Goal: Book appointment/travel/reservation

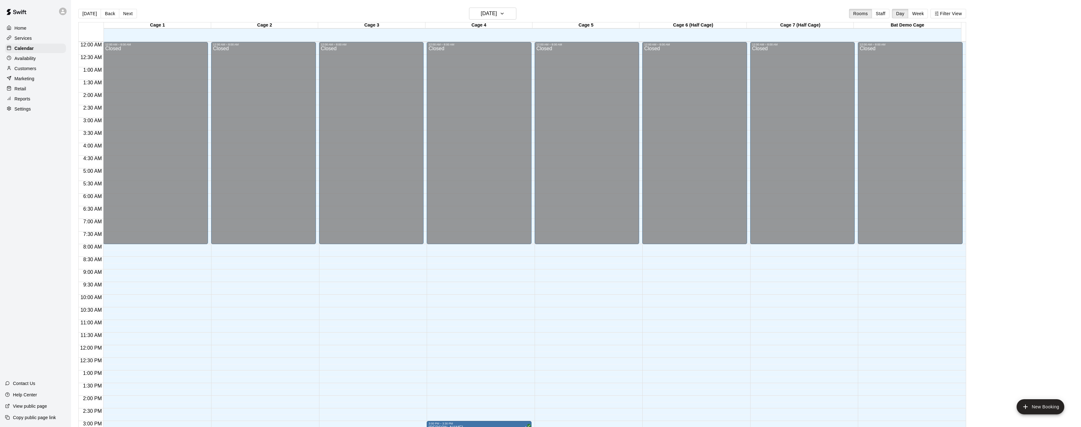
scroll to position [195, 0]
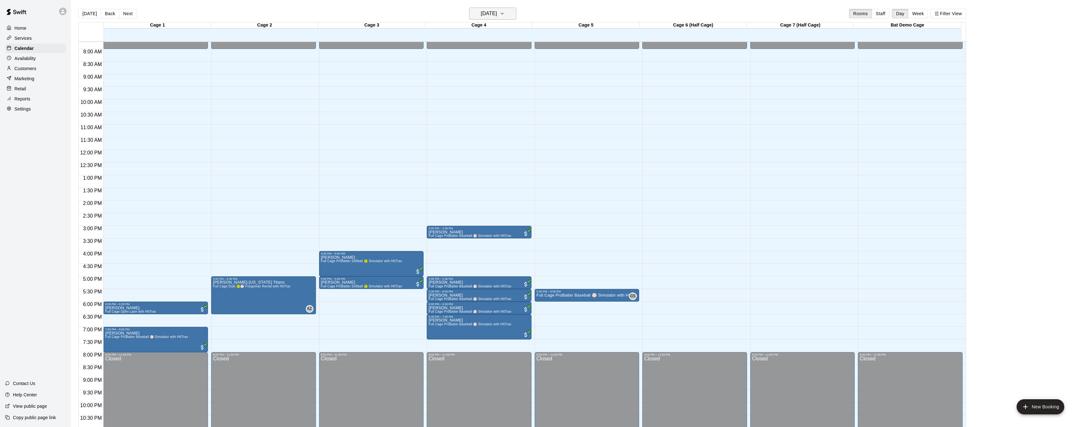
click at [505, 17] on icon "button" at bounding box center [502, 14] width 5 height 8
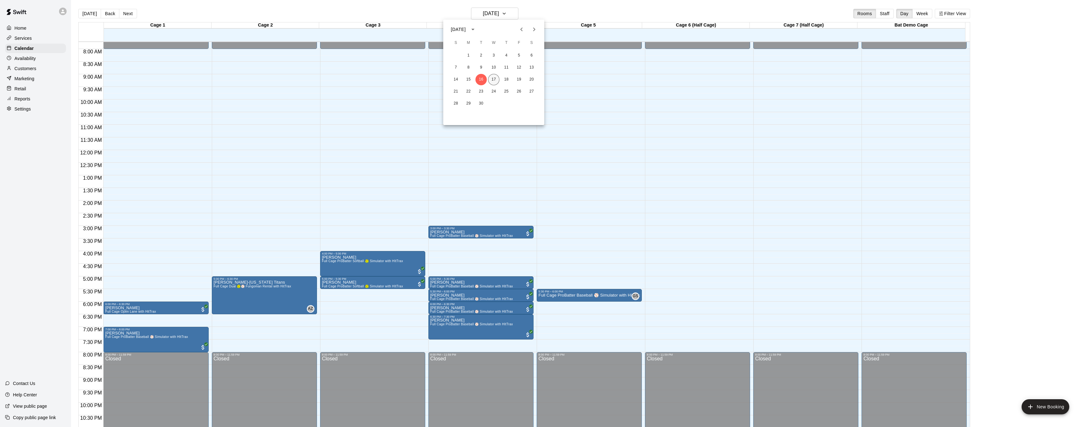
click at [497, 81] on button "17" at bounding box center [493, 79] width 11 height 11
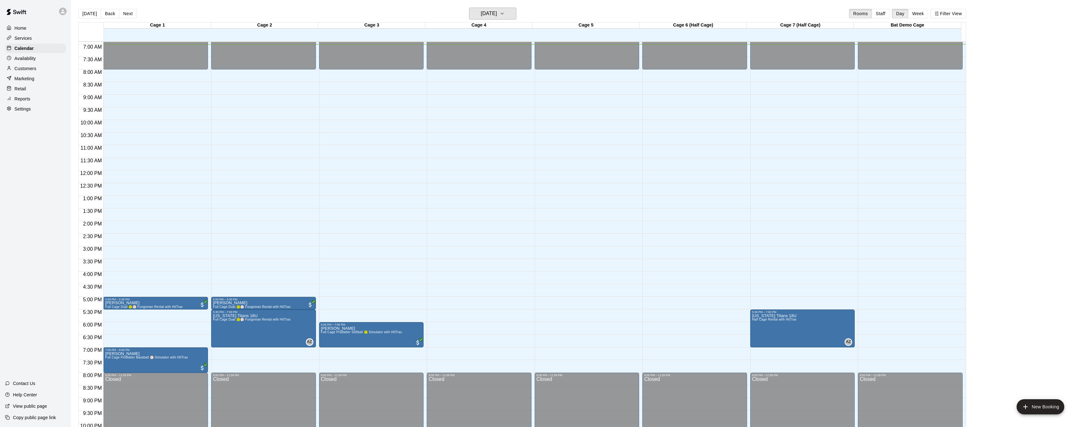
scroll to position [173, 0]
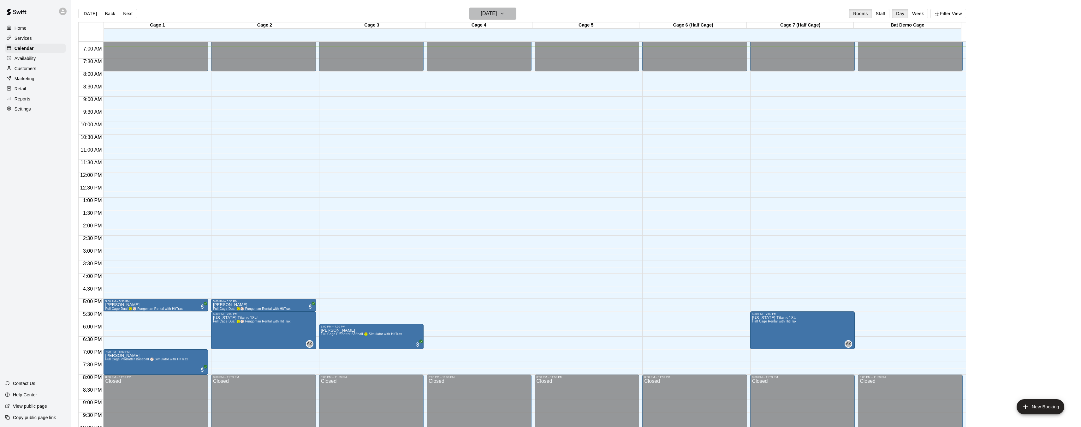
click at [505, 11] on icon "button" at bounding box center [502, 14] width 5 height 8
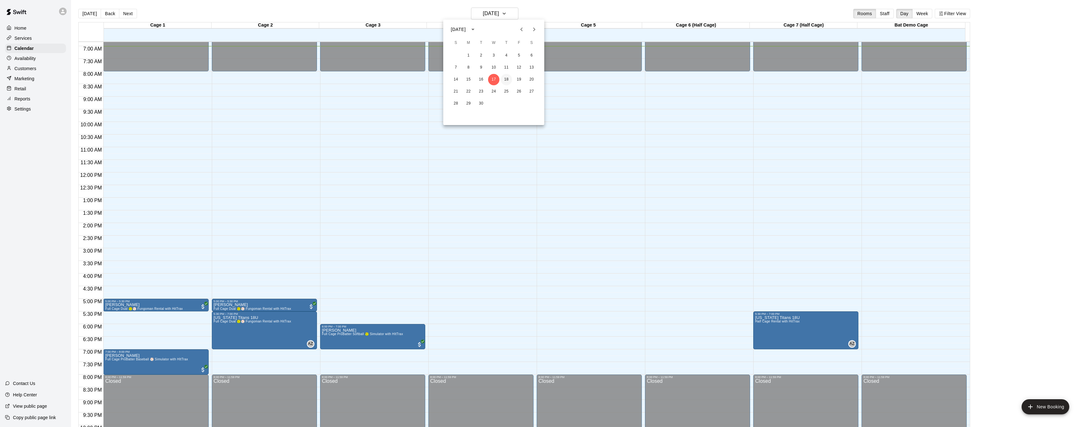
click at [507, 78] on button "18" at bounding box center [506, 79] width 11 height 11
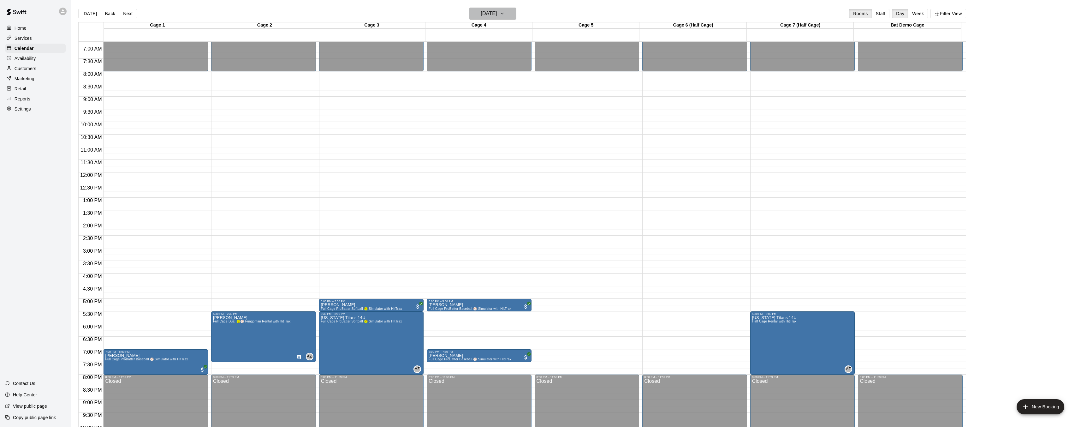
click at [505, 15] on icon "button" at bounding box center [502, 14] width 5 height 8
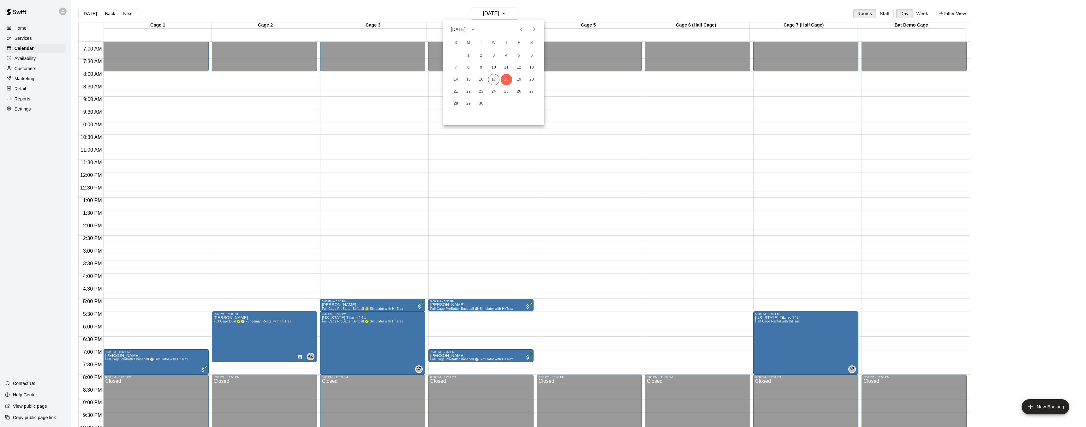
click at [497, 80] on button "17" at bounding box center [493, 79] width 11 height 11
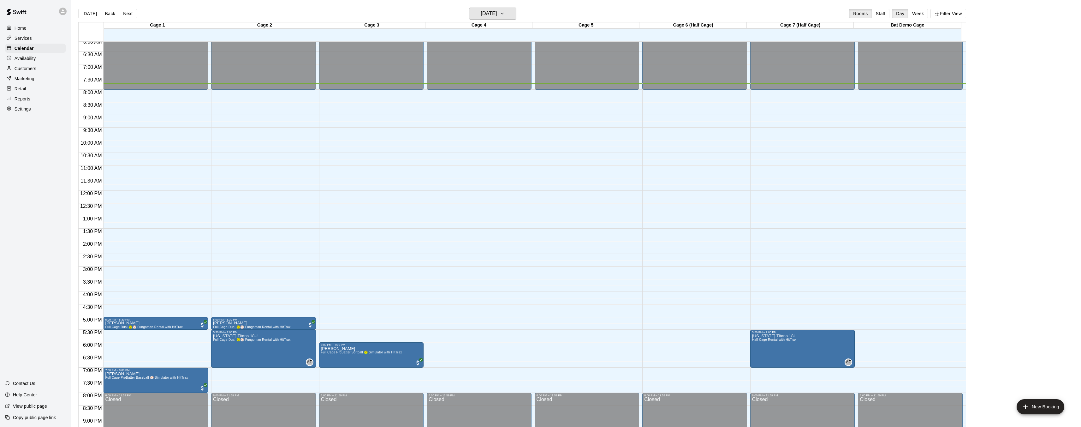
scroll to position [153, 0]
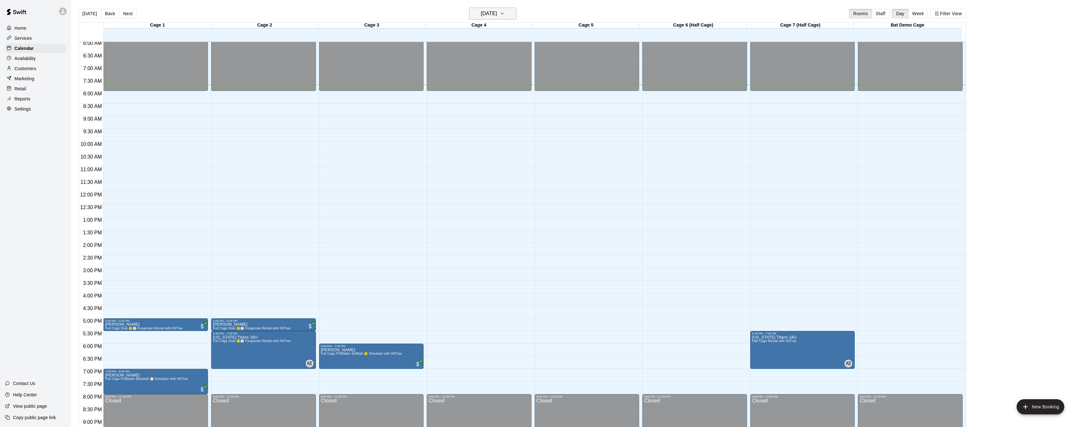
click at [512, 14] on button "[DATE]" at bounding box center [492, 14] width 47 height 12
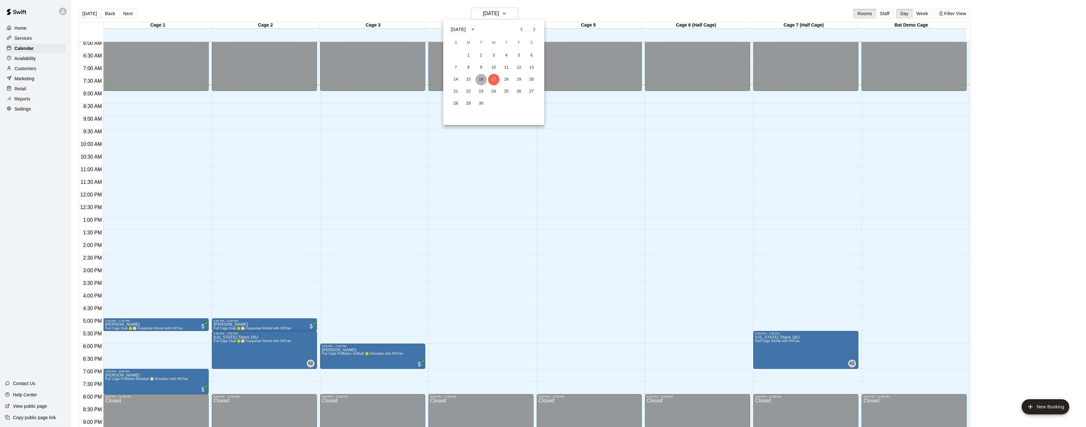
click at [481, 81] on button "16" at bounding box center [480, 79] width 11 height 11
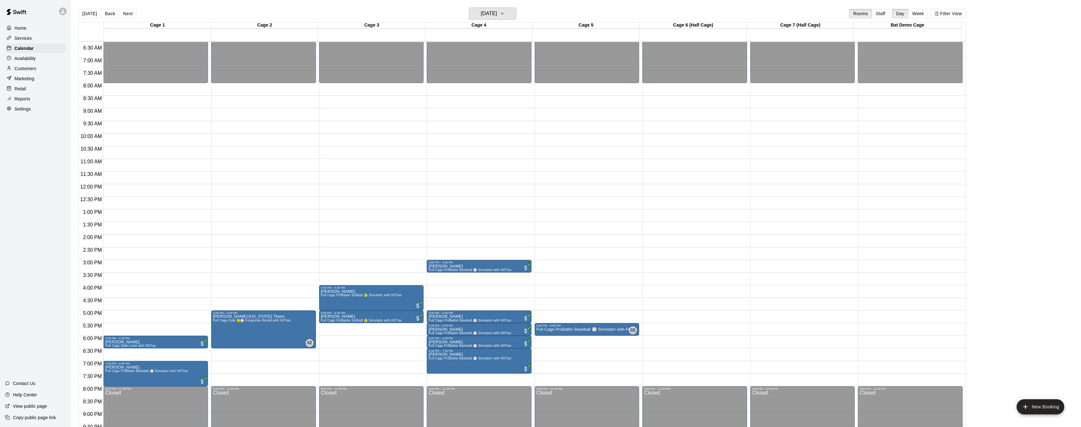
scroll to position [162, 0]
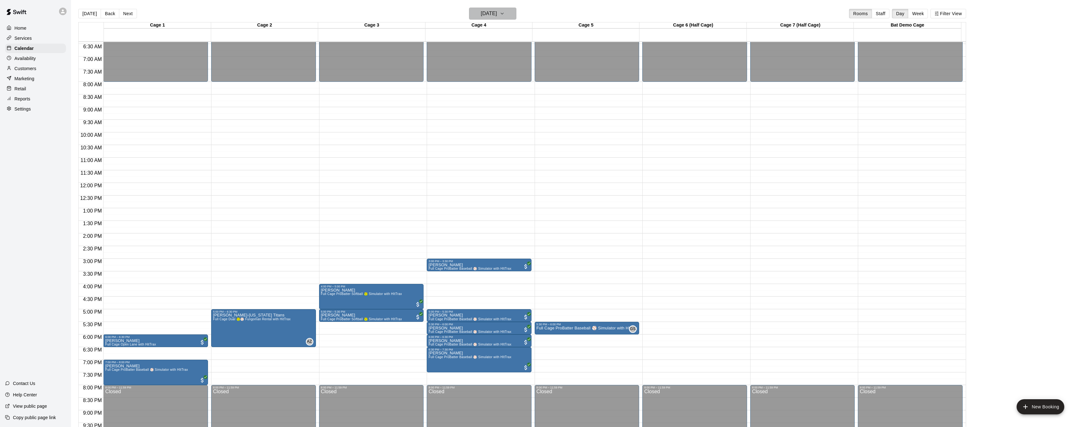
click at [516, 17] on button "[DATE]" at bounding box center [492, 14] width 47 height 12
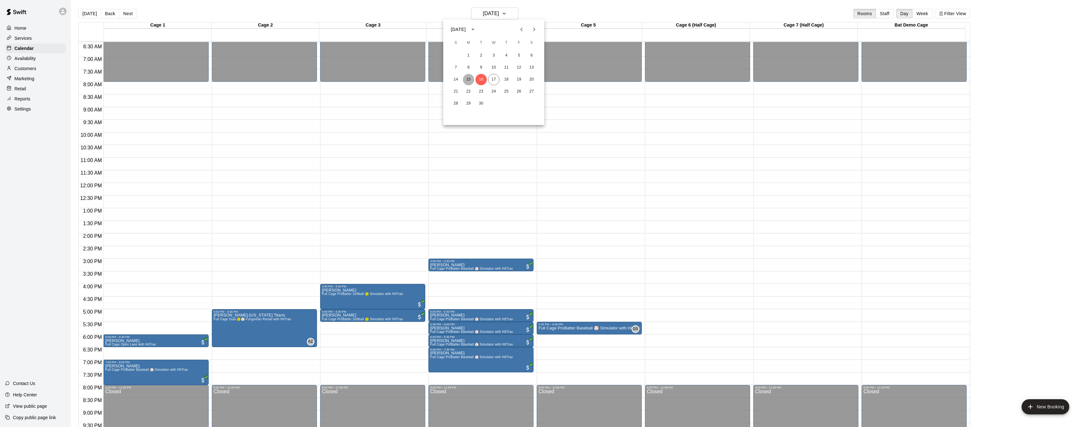
click at [469, 80] on button "15" at bounding box center [468, 79] width 11 height 11
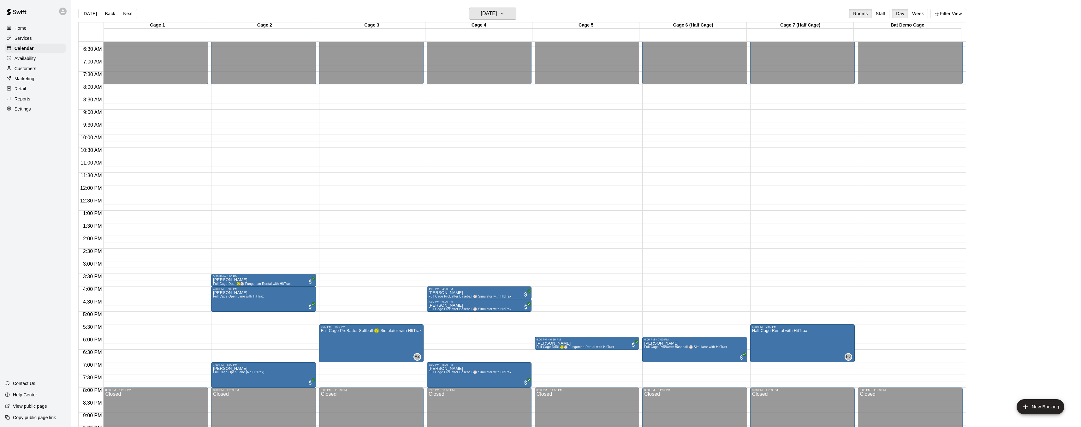
scroll to position [161, 0]
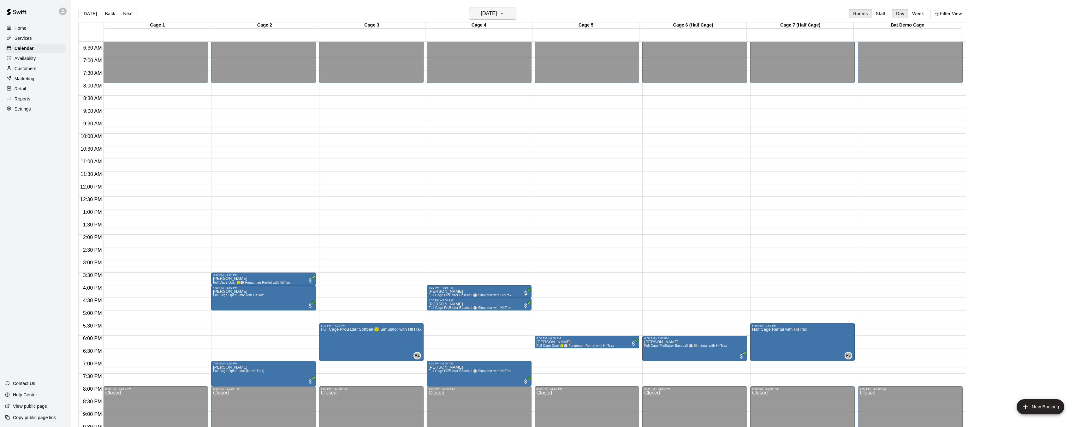
click at [505, 14] on icon "button" at bounding box center [502, 14] width 5 height 8
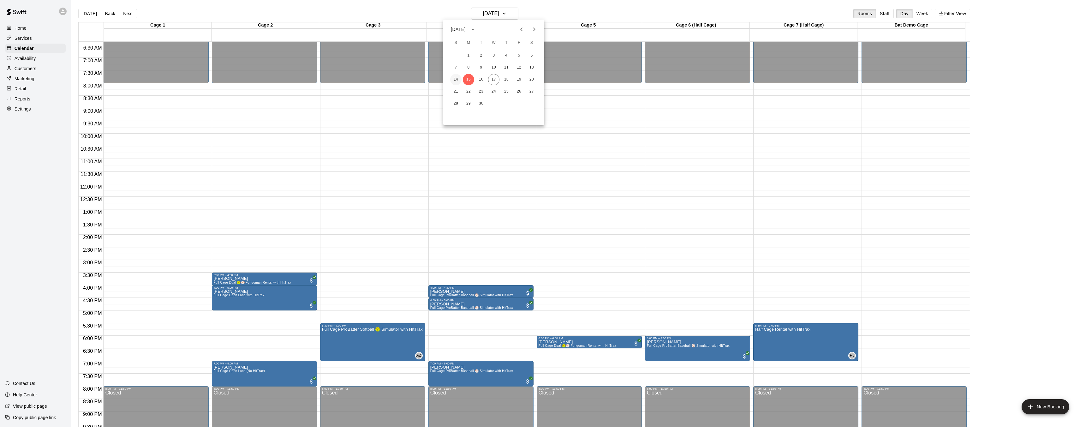
click at [456, 80] on button "14" at bounding box center [455, 79] width 11 height 11
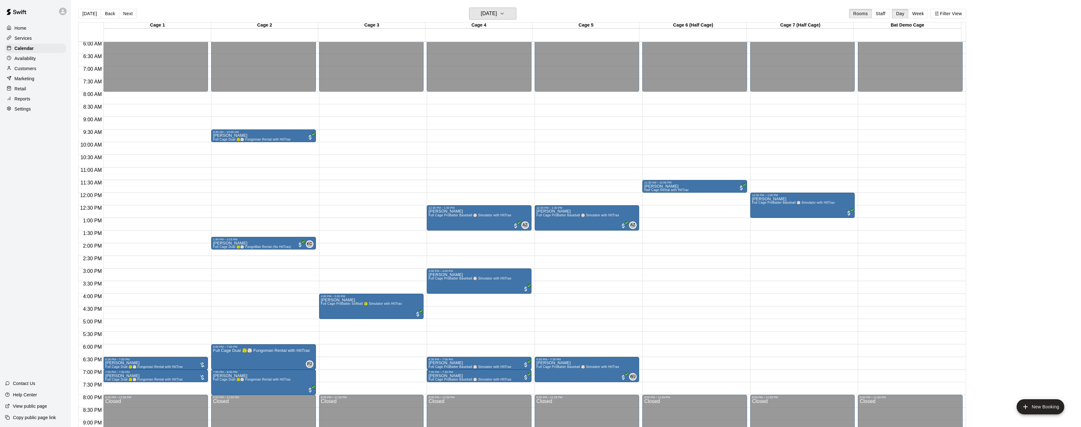
scroll to position [152, 0]
click at [505, 16] on icon "button" at bounding box center [502, 14] width 5 height 8
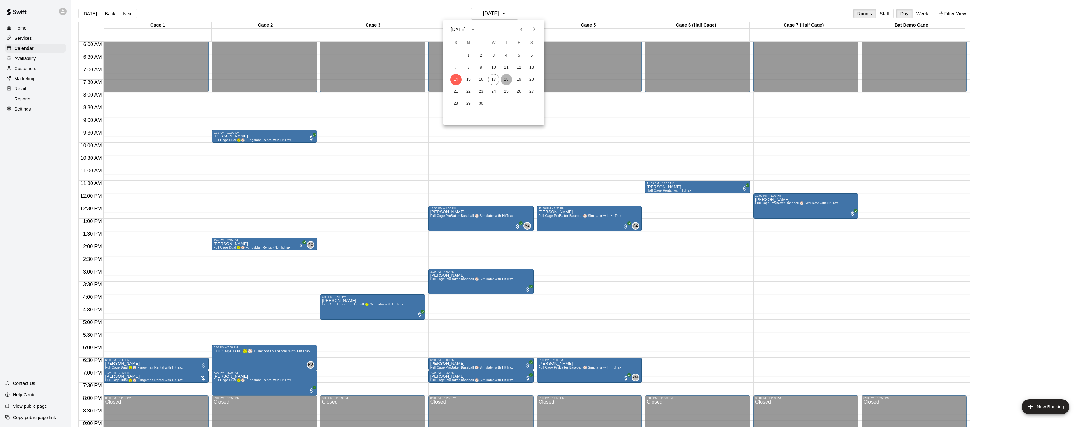
click at [510, 80] on button "18" at bounding box center [506, 79] width 11 height 11
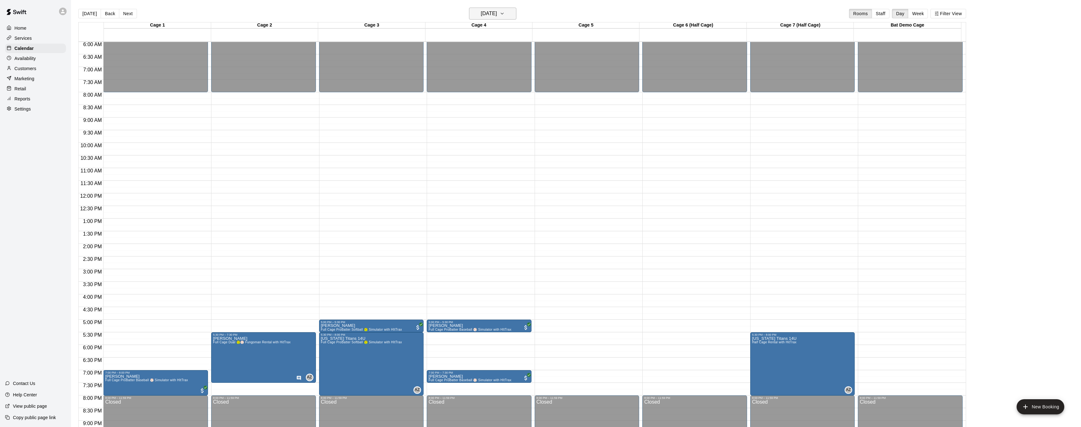
click at [505, 17] on icon "button" at bounding box center [502, 14] width 5 height 8
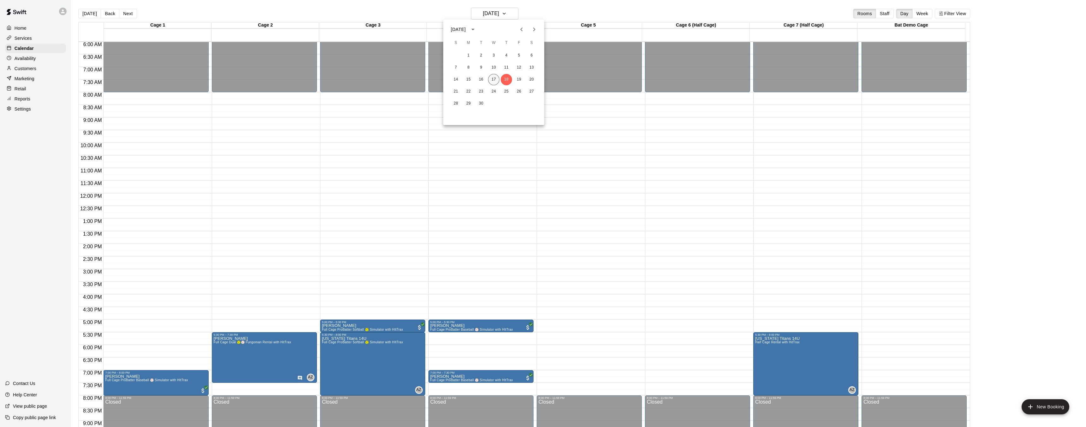
click at [495, 79] on button "17" at bounding box center [493, 79] width 11 height 11
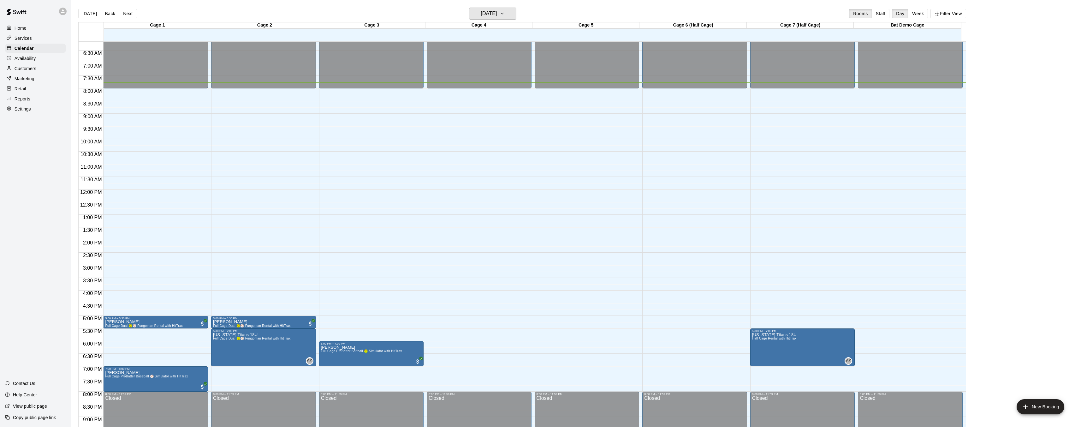
scroll to position [190, 0]
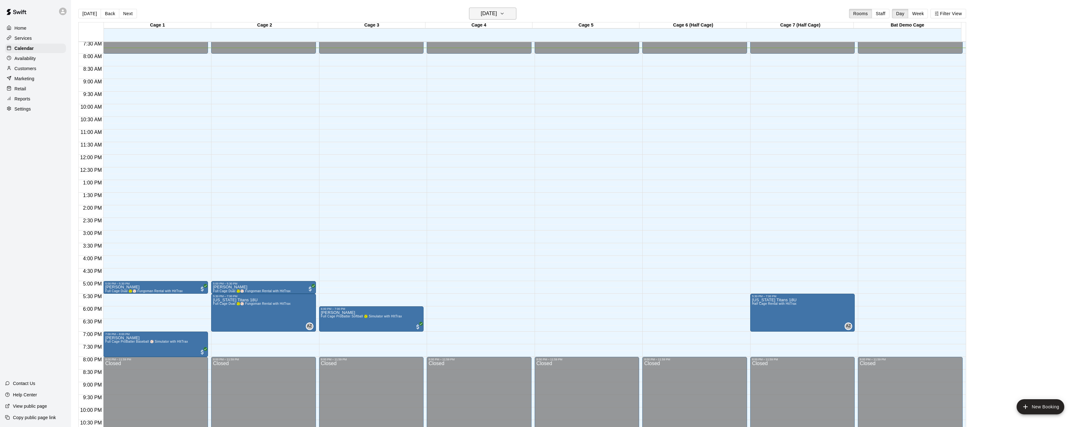
click at [505, 14] on icon "button" at bounding box center [502, 14] width 5 height 8
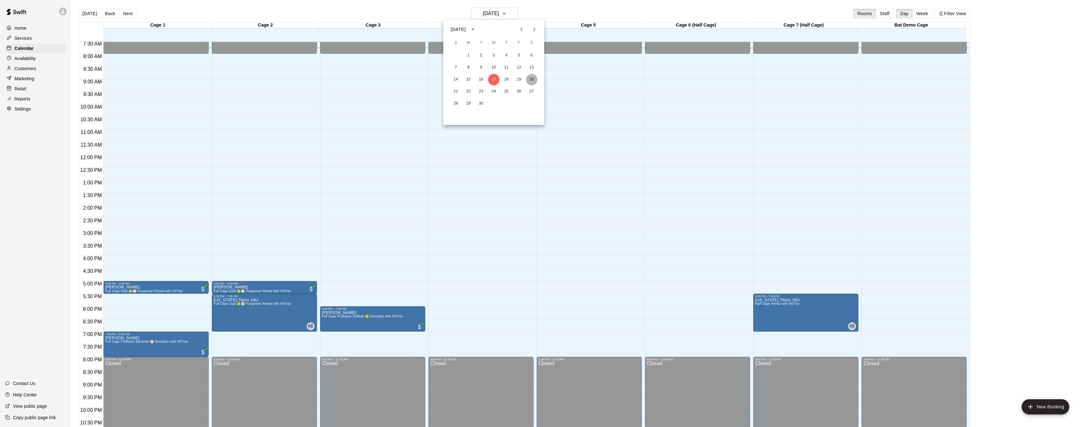
click at [532, 77] on button "20" at bounding box center [531, 79] width 11 height 11
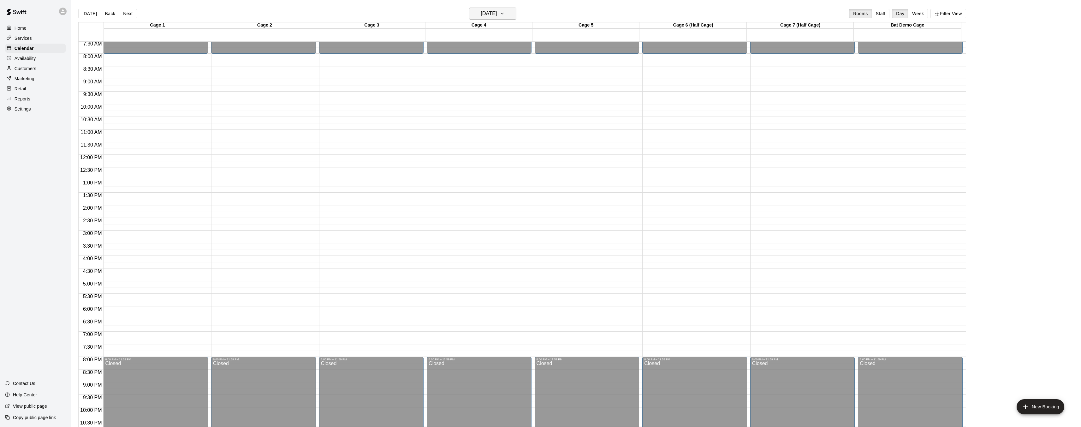
click at [505, 11] on icon "button" at bounding box center [502, 14] width 5 height 8
click at [495, 78] on button "17" at bounding box center [493, 79] width 11 height 11
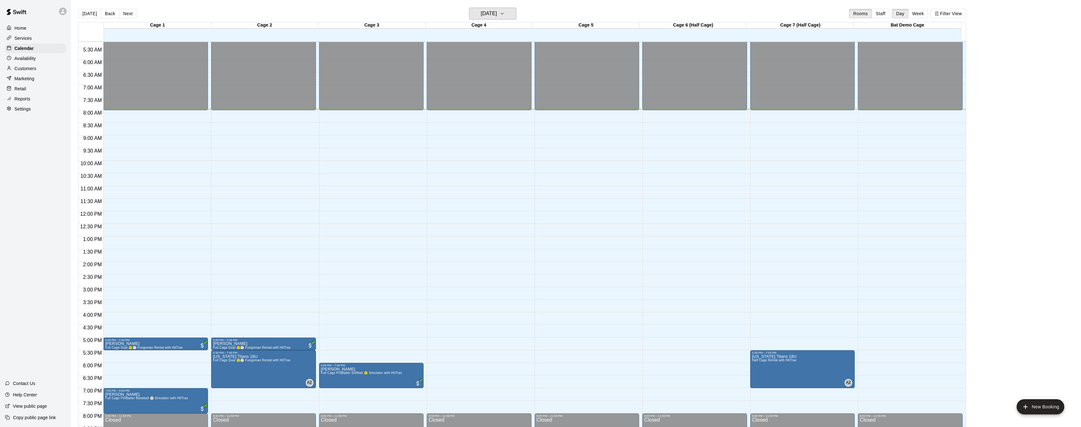
scroll to position [135, 0]
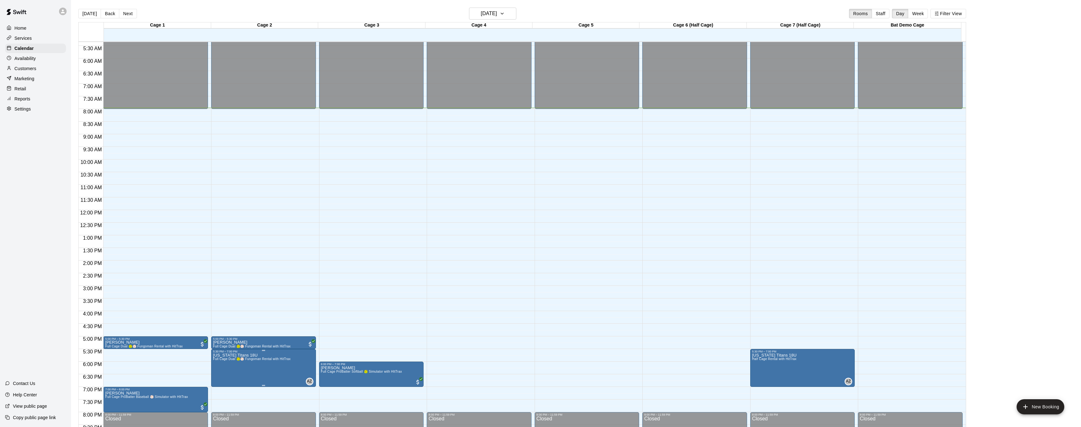
click at [220, 376] on img "edit" at bounding box center [219, 374] width 7 height 7
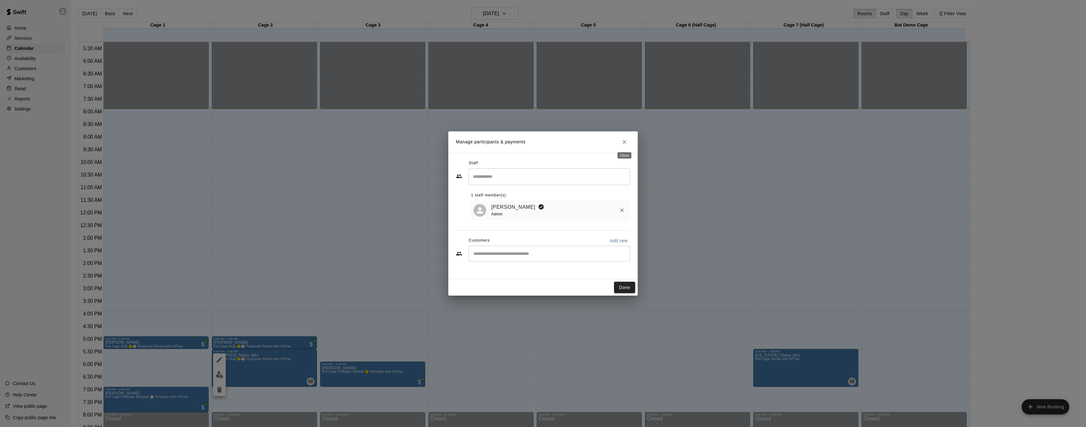
click at [626, 142] on icon "Close" at bounding box center [624, 142] width 6 height 6
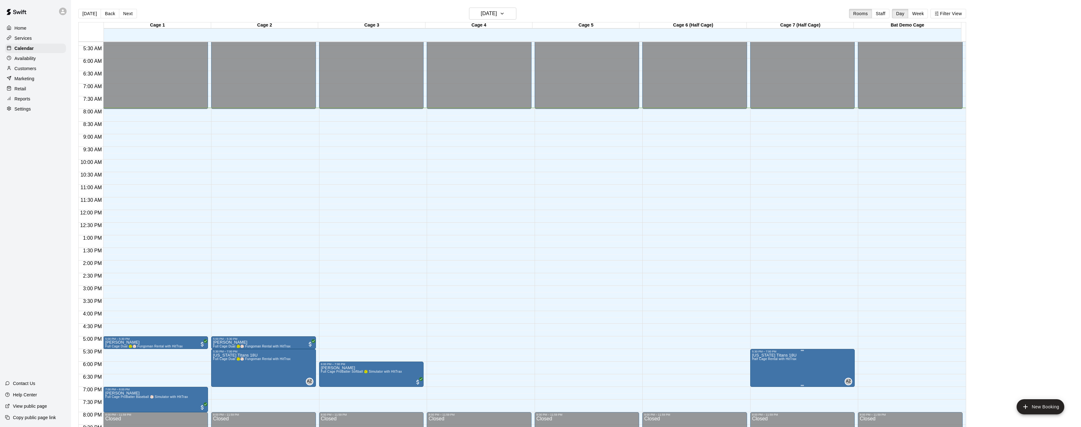
click at [755, 370] on button "edit" at bounding box center [758, 374] width 13 height 12
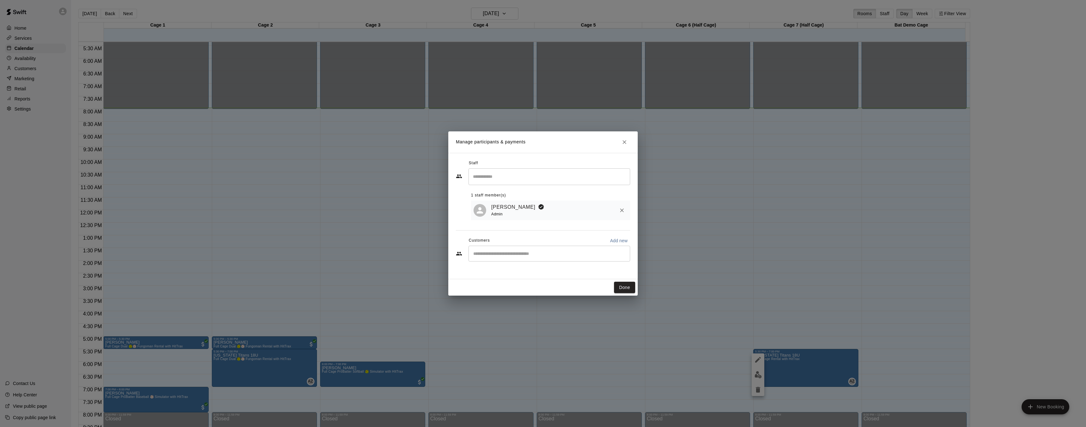
click at [627, 141] on icon "Close" at bounding box center [624, 142] width 6 height 6
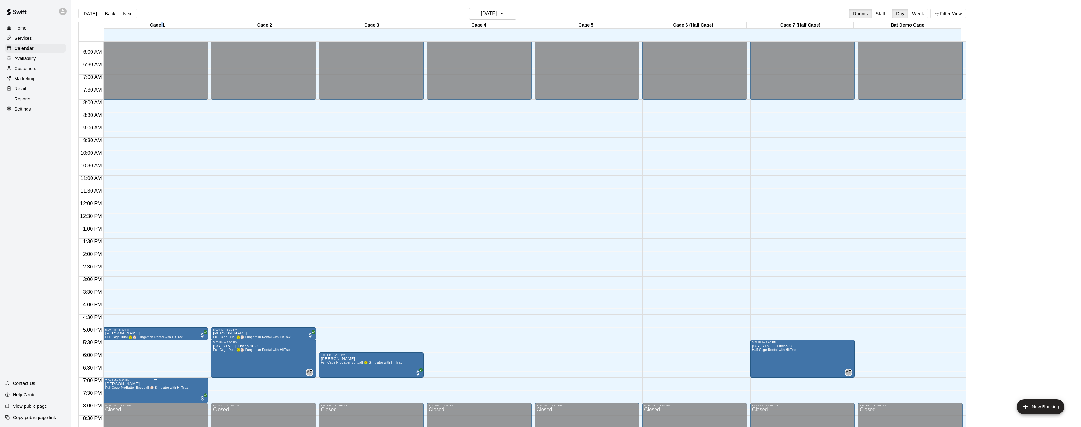
scroll to position [145, 0]
